Goal: Find specific page/section: Find specific page/section

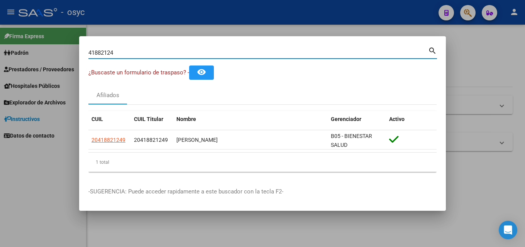
drag, startPoint x: 124, startPoint y: 53, endPoint x: 32, endPoint y: 52, distance: 92.6
click at [33, 54] on div "41882124 Buscar (apellido, dni, cuil, nro traspaso, cuit, obra social) search ¿…" at bounding box center [262, 123] width 525 height 247
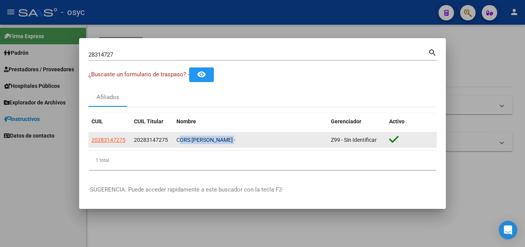
drag, startPoint x: 177, startPoint y: 141, endPoint x: 281, endPoint y: 142, distance: 103.8
click at [281, 142] on div "CORS JUAN MANUEL -" at bounding box center [250, 140] width 148 height 9
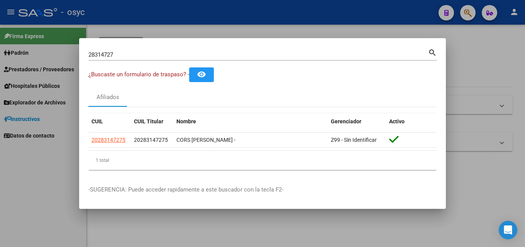
click at [131, 49] on div "28314727 Buscar (apellido, dni, cuil, nro traspaso, cuit, obra social)" at bounding box center [258, 55] width 340 height 12
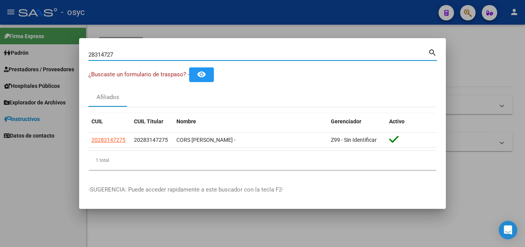
drag, startPoint x: 132, startPoint y: 57, endPoint x: 0, endPoint y: 51, distance: 131.7
click at [0, 51] on div "28314727 Buscar (apellido, dni, cuil, nro traspaso, cuit, obra social) search ¿…" at bounding box center [262, 123] width 525 height 247
drag, startPoint x: 127, startPoint y: 56, endPoint x: 0, endPoint y: 54, distance: 127.0
click at [0, 54] on div "27700490 Buscar (apellido, dni, cuil, nro traspaso, cuit, obra social) search ¿…" at bounding box center [262, 123] width 525 height 247
paste input "51439208"
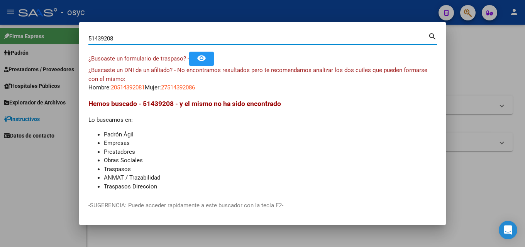
drag, startPoint x: 118, startPoint y: 39, endPoint x: 0, endPoint y: 33, distance: 118.6
click at [0, 33] on div "51439208 Buscar (apellido, dni, cuil, nro traspaso, cuit, obra social) search ¿…" at bounding box center [262, 123] width 525 height 247
paste input "40997289"
type input "40997289"
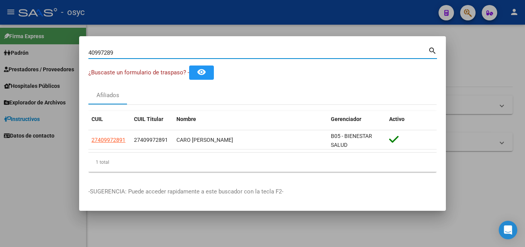
click at [148, 23] on div at bounding box center [262, 123] width 525 height 247
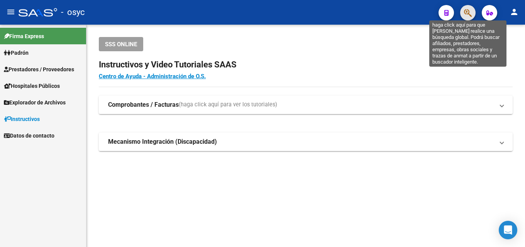
click at [464, 15] on icon "button" at bounding box center [468, 12] width 8 height 9
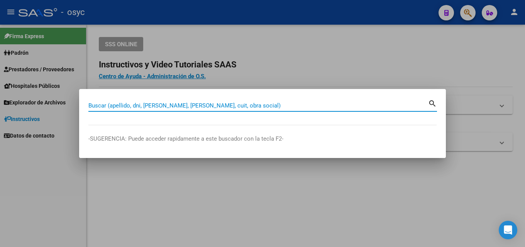
click at [152, 105] on input "Buscar (apellido, dni, cuil, nro traspaso, cuit, obra social)" at bounding box center [258, 105] width 340 height 7
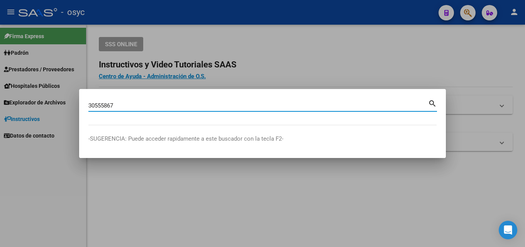
type input "30555867"
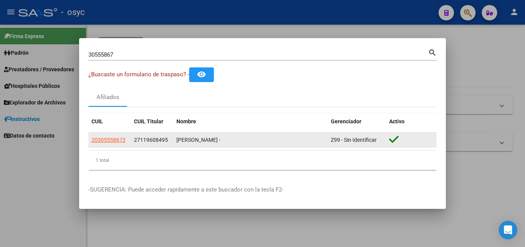
drag, startPoint x: 178, startPoint y: 139, endPoint x: 249, endPoint y: 145, distance: 71.7
click at [249, 145] on datatable-body-cell "VAZQUEZ ALEXIS HERNAN -" at bounding box center [250, 140] width 154 height 15
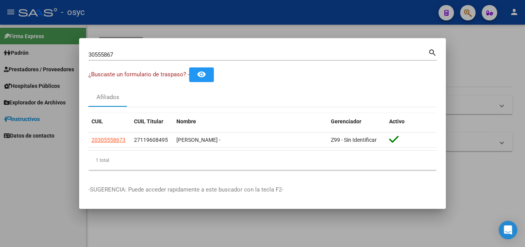
click at [476, 79] on div at bounding box center [262, 123] width 525 height 247
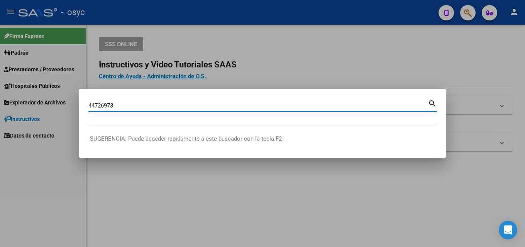
type input "44726973"
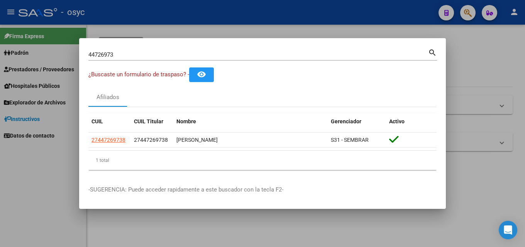
click at [489, 70] on div at bounding box center [262, 123] width 525 height 247
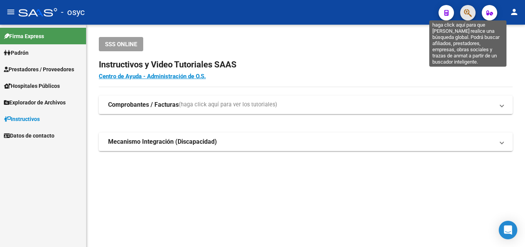
click at [466, 11] on icon "button" at bounding box center [468, 12] width 8 height 9
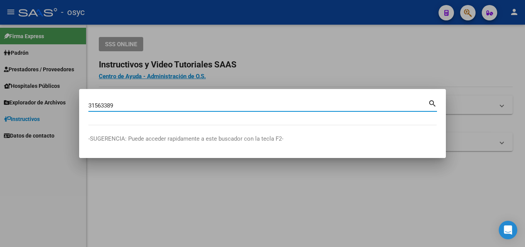
type input "31563389"
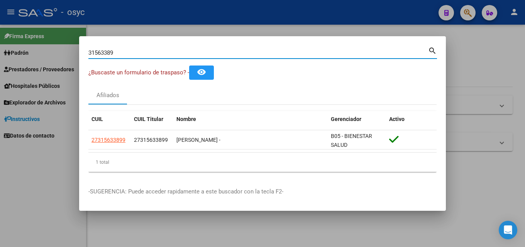
click at [472, 67] on div at bounding box center [262, 123] width 525 height 247
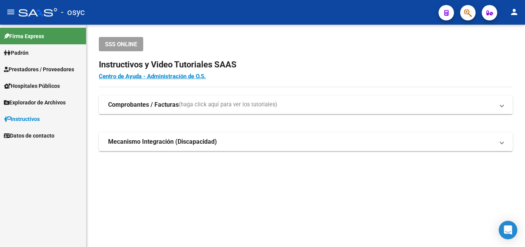
drag, startPoint x: 20, startPoint y: 191, endPoint x: 41, endPoint y: 193, distance: 20.6
click at [20, 190] on div "Firma Express Padrón Afiliados Empadronados Movimientos de Afiliados Padrón Ági…" at bounding box center [43, 136] width 86 height 223
